Goal: Find specific page/section: Find specific page/section

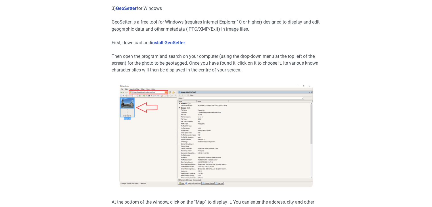
scroll to position [937, 0]
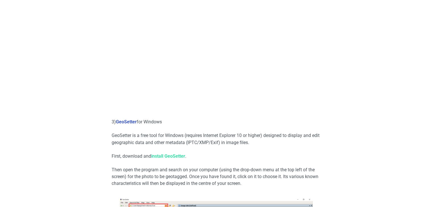
click at [162, 157] on link "install GeoSetter" at bounding box center [168, 155] width 34 height 5
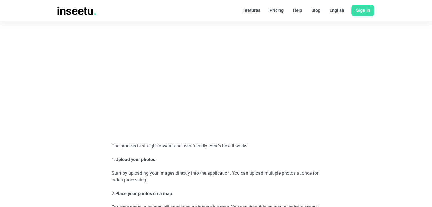
scroll to position [256, 0]
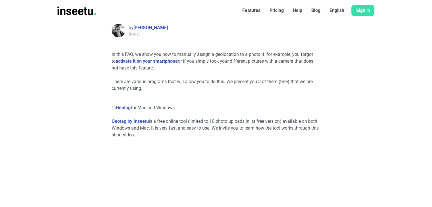
scroll to position [26, 0]
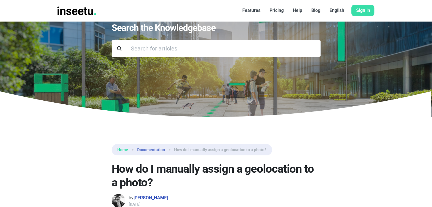
click at [121, 149] on link "Home" at bounding box center [122, 150] width 11 height 6
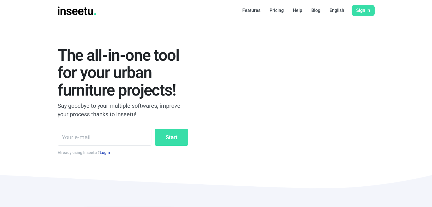
click at [245, 9] on font "Features" at bounding box center [251, 10] width 18 height 5
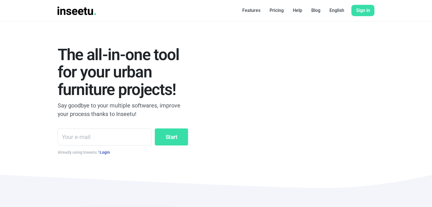
click at [253, 9] on font "Features" at bounding box center [251, 10] width 18 height 5
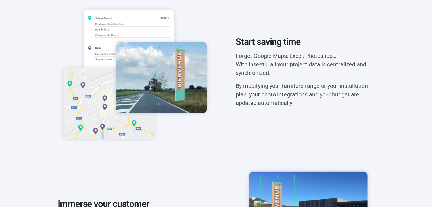
scroll to position [221, 0]
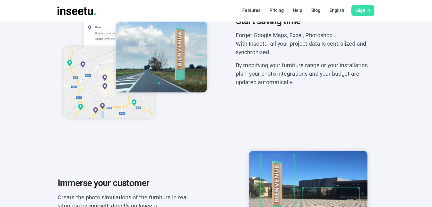
click at [243, 11] on font "Features" at bounding box center [251, 10] width 18 height 5
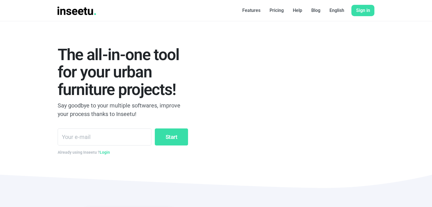
click at [103, 151] on link "Login" at bounding box center [105, 152] width 10 height 5
